Goal: Subscribe to service/newsletter

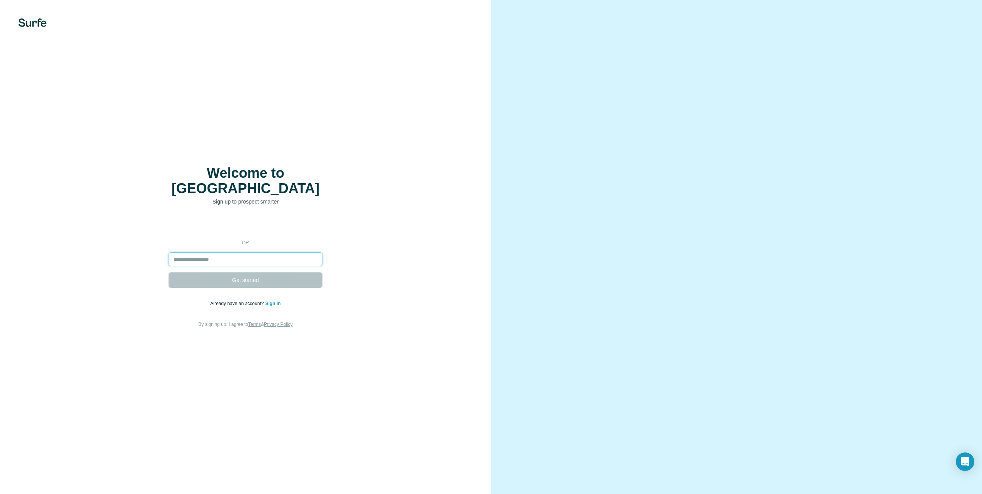
click at [211, 253] on input "email" at bounding box center [246, 259] width 154 height 14
type input "**********"
click at [243, 276] on span "Get started" at bounding box center [245, 280] width 27 height 8
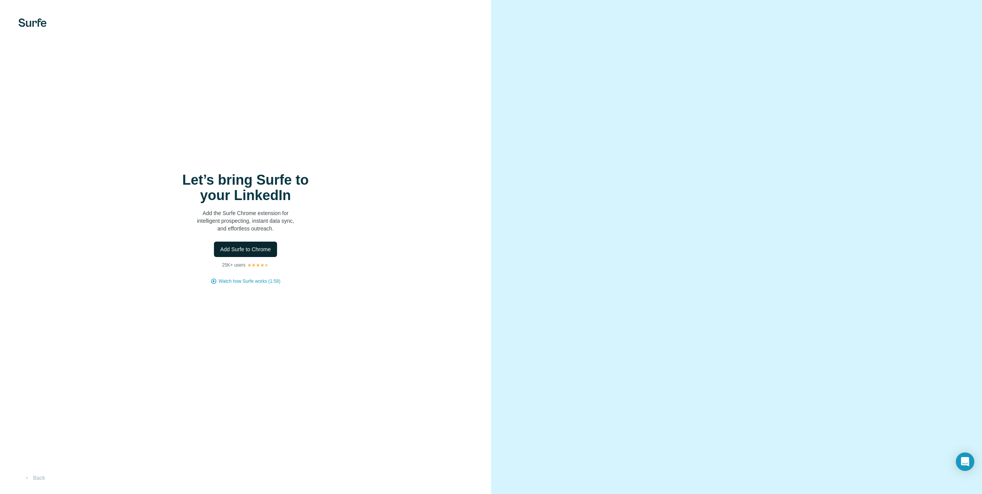
click at [257, 248] on span "Add Surfe to Chrome" at bounding box center [245, 250] width 51 height 8
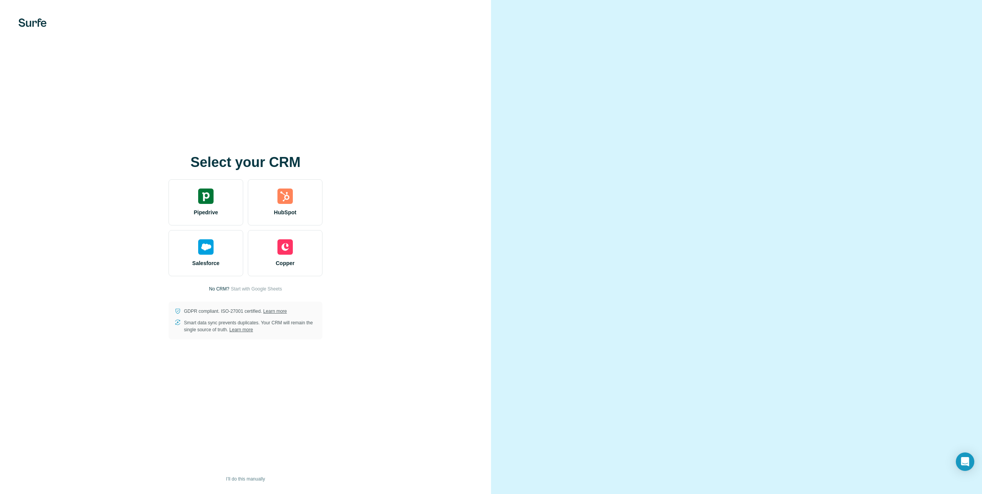
click at [741, 74] on div at bounding box center [736, 247] width 491 height 494
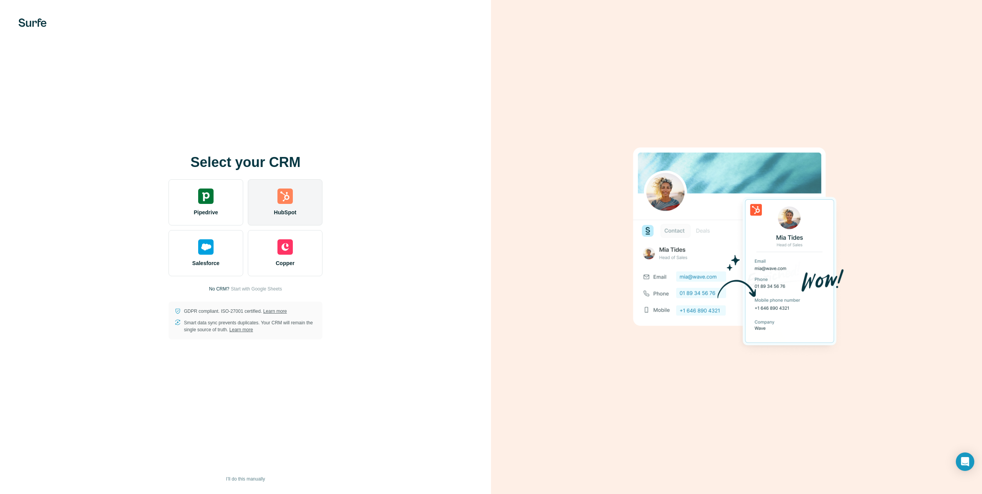
click at [287, 203] on img at bounding box center [284, 196] width 15 height 15
